Goal: Find contact information: Find contact information

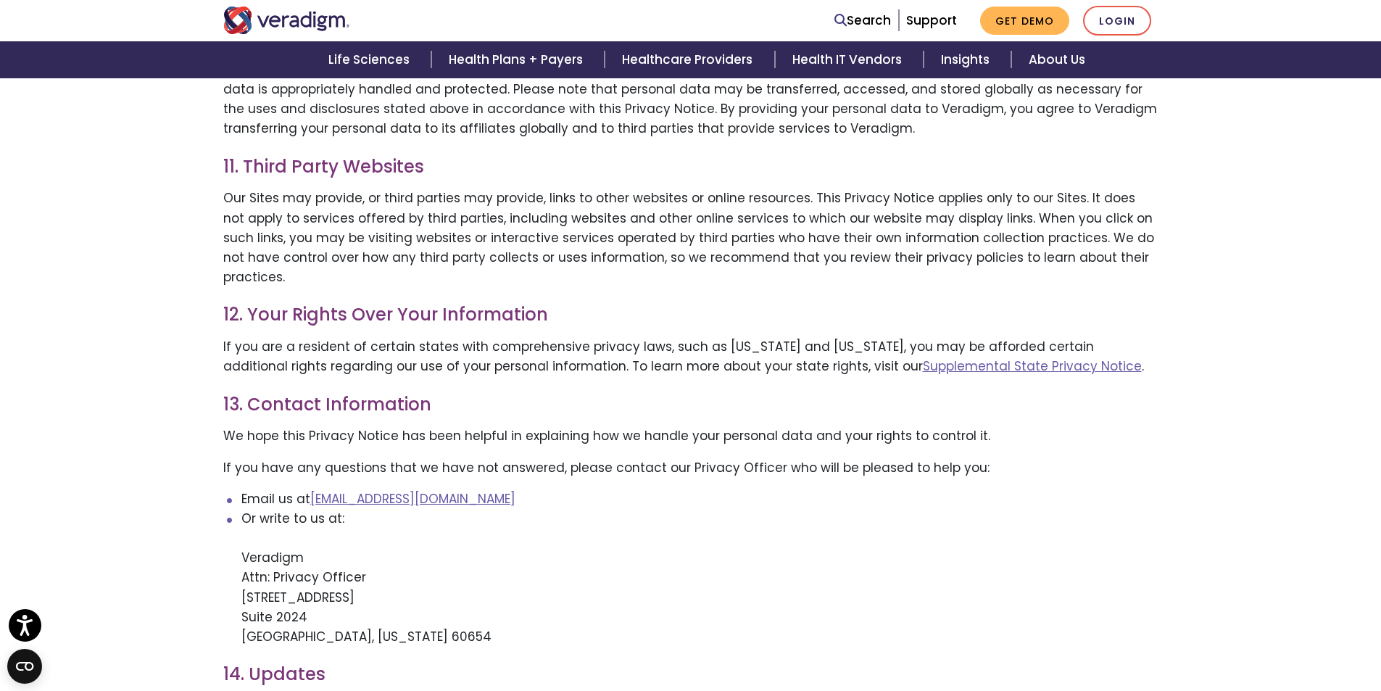
scroll to position [2828, 0]
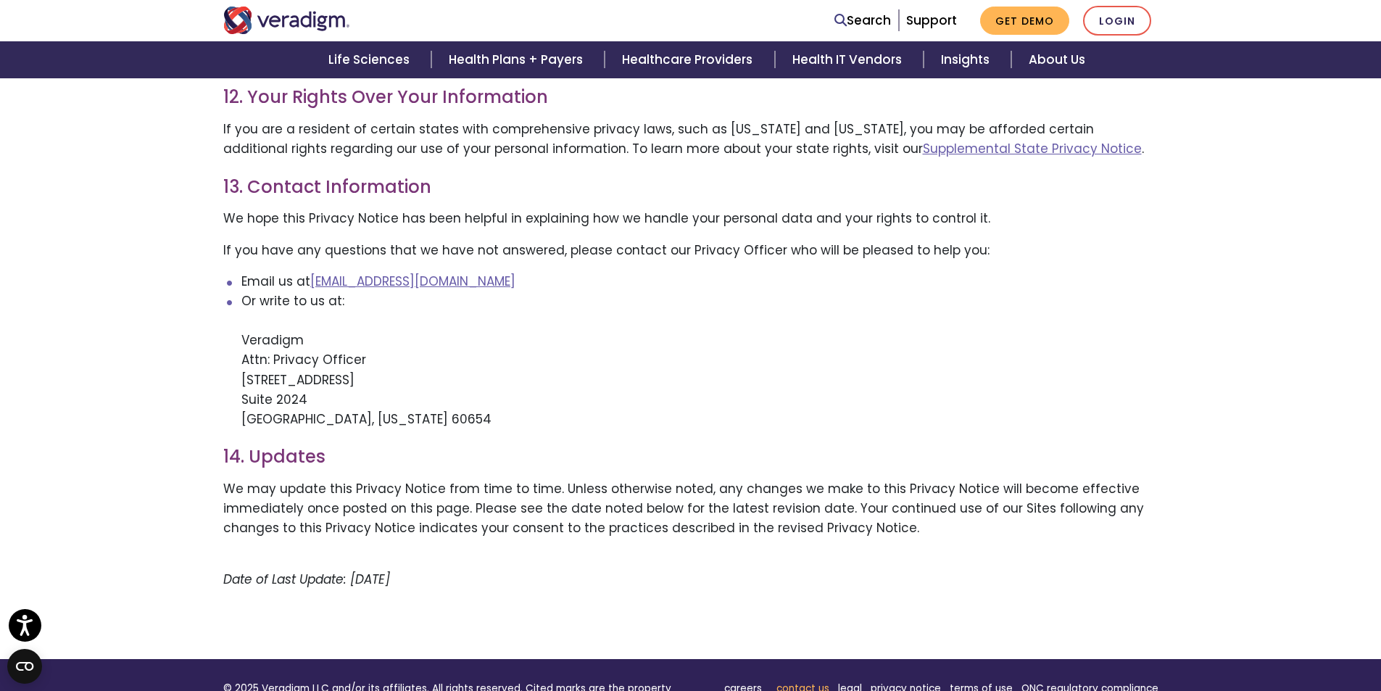
click at [797, 682] on link "contact us" at bounding box center [802, 689] width 53 height 14
